Goal: Register for event/course

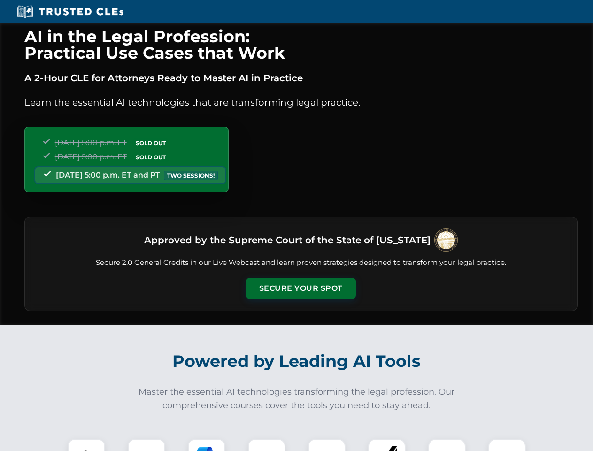
click at [301, 288] on button "Secure Your Spot" at bounding box center [301, 289] width 110 height 22
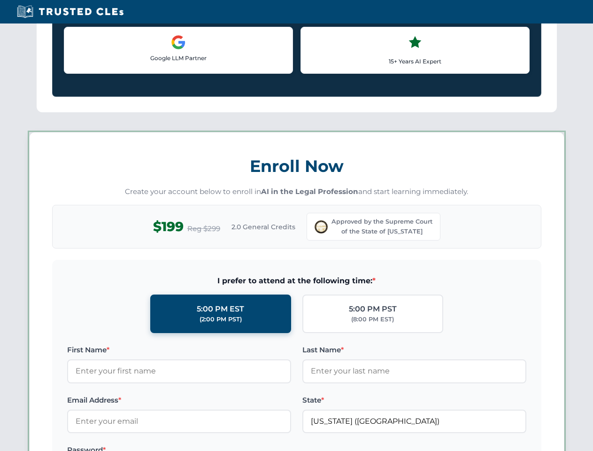
click at [207, 445] on label "Password *" at bounding box center [179, 449] width 224 height 11
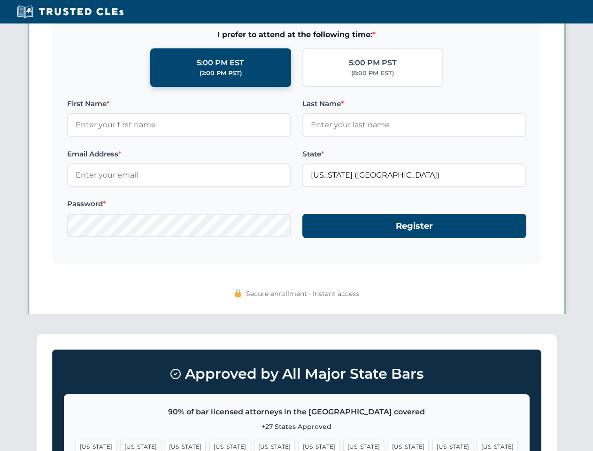
click at [433, 445] on span "[US_STATE]" at bounding box center [453, 447] width 41 height 14
